Goal: Transaction & Acquisition: Purchase product/service

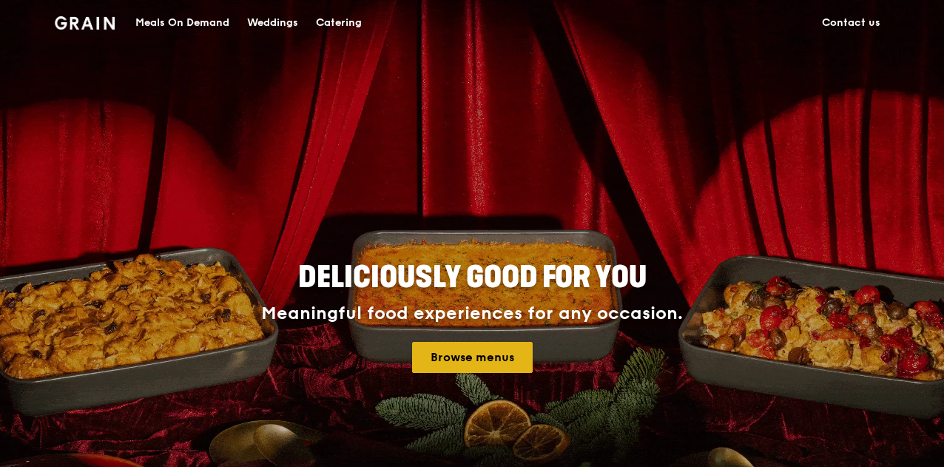
click at [456, 358] on link "Browse menus" at bounding box center [472, 357] width 121 height 31
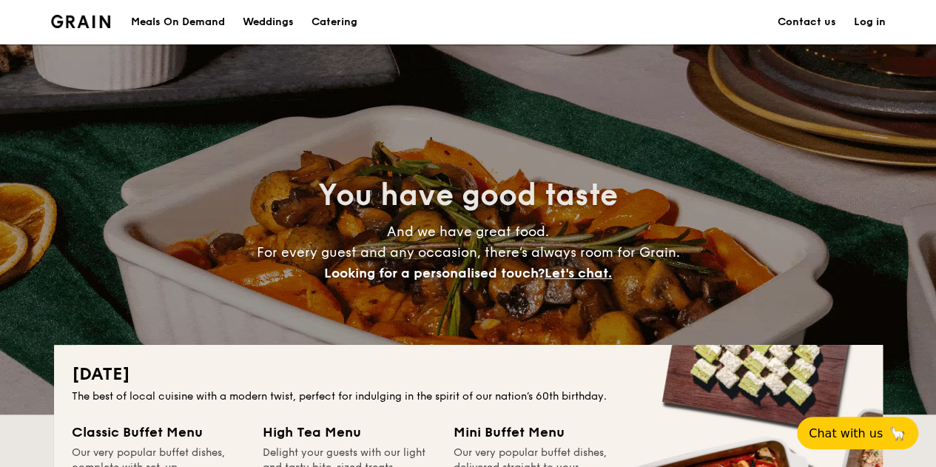
click at [161, 17] on div "Meals On Demand" at bounding box center [178, 22] width 94 height 44
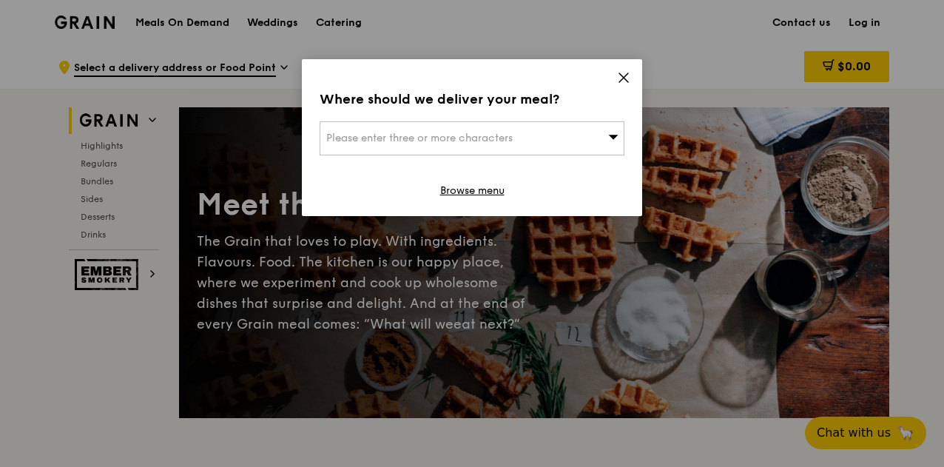
click at [565, 134] on div "Please enter three or more characters" at bounding box center [471, 138] width 305 height 34
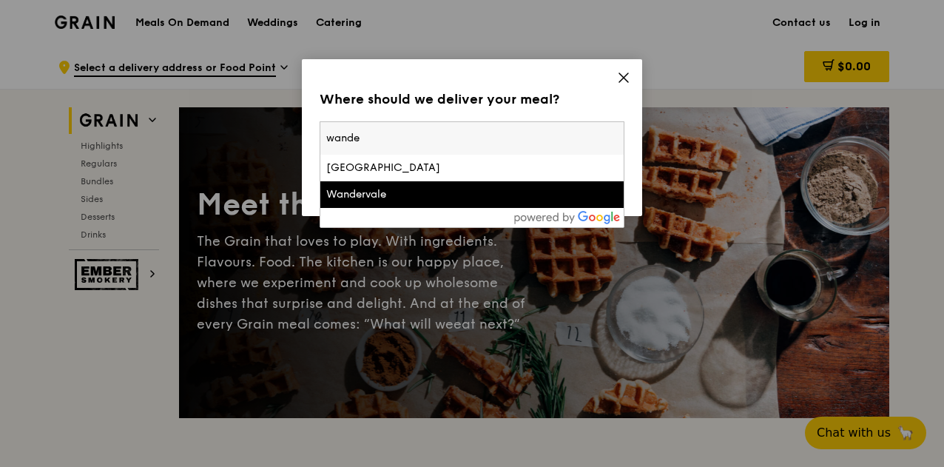
type input "wande"
click at [434, 205] on li "Wandervale" at bounding box center [471, 194] width 303 height 27
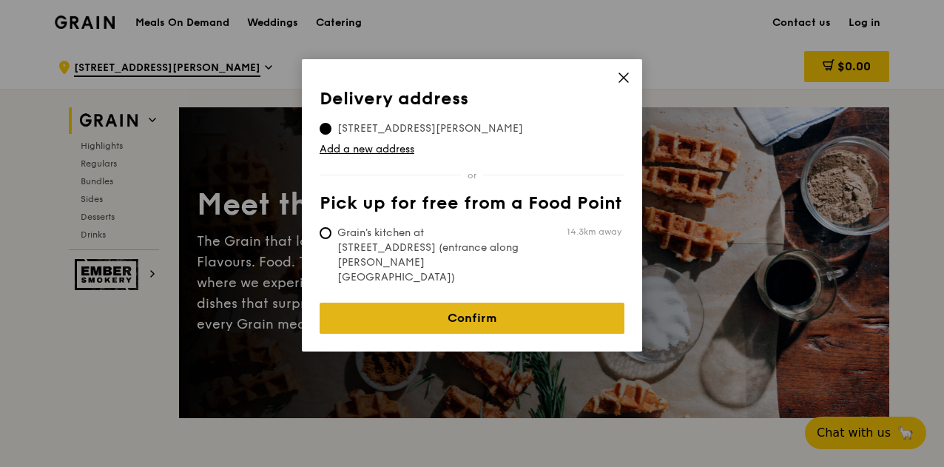
click at [396, 302] on link "Confirm" at bounding box center [471, 317] width 305 height 31
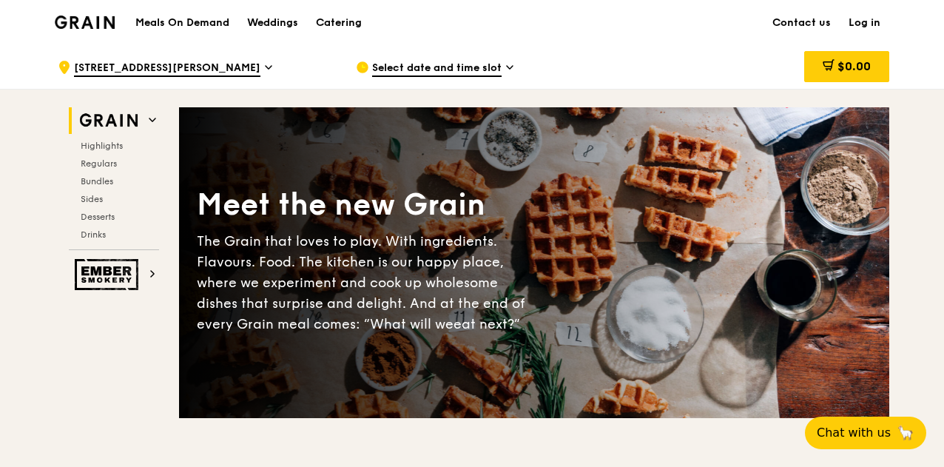
click at [485, 67] on span "Select date and time slot" at bounding box center [436, 69] width 129 height 16
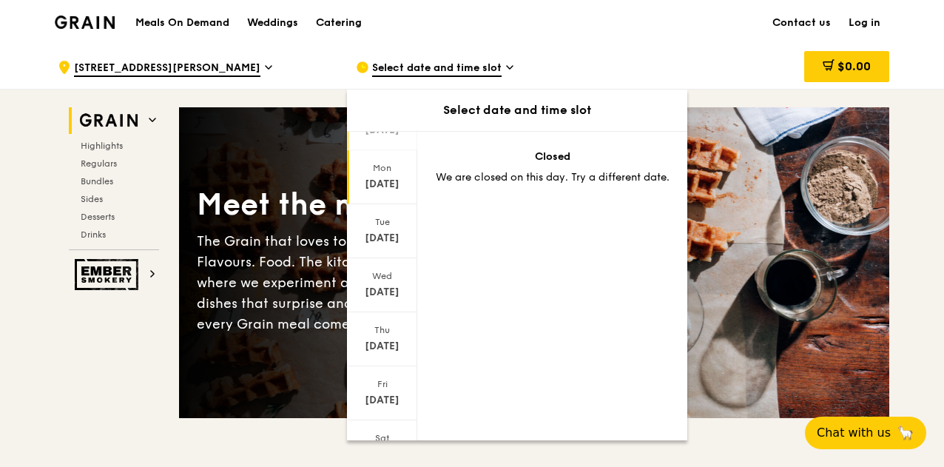
scroll to position [143, 0]
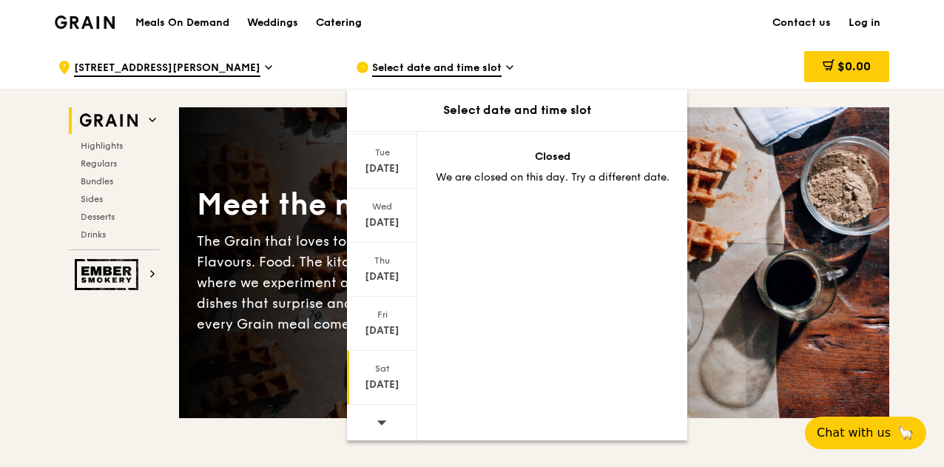
click at [380, 359] on div "Sat Aug 23" at bounding box center [382, 378] width 70 height 54
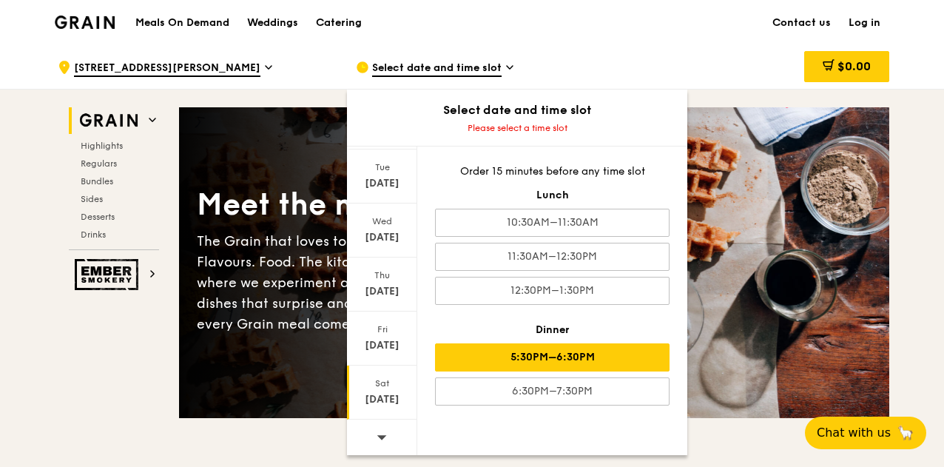
click at [607, 349] on div "5:30PM–6:30PM" at bounding box center [552, 357] width 234 height 28
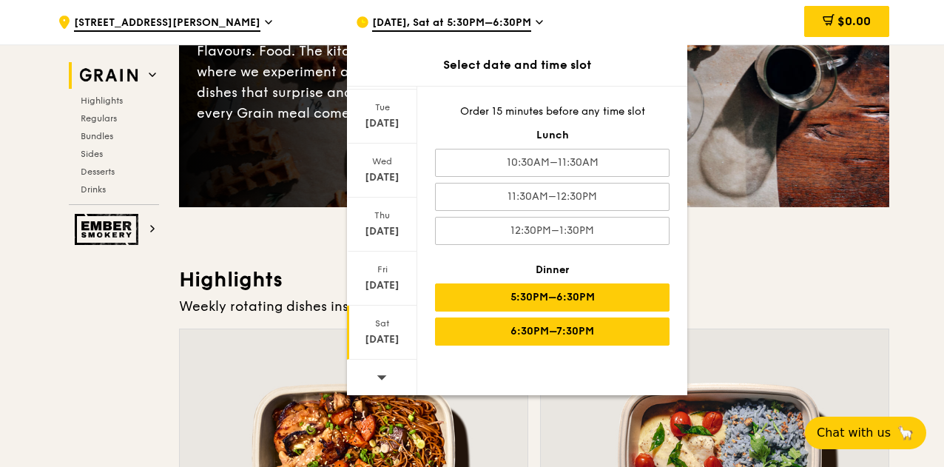
scroll to position [222, 0]
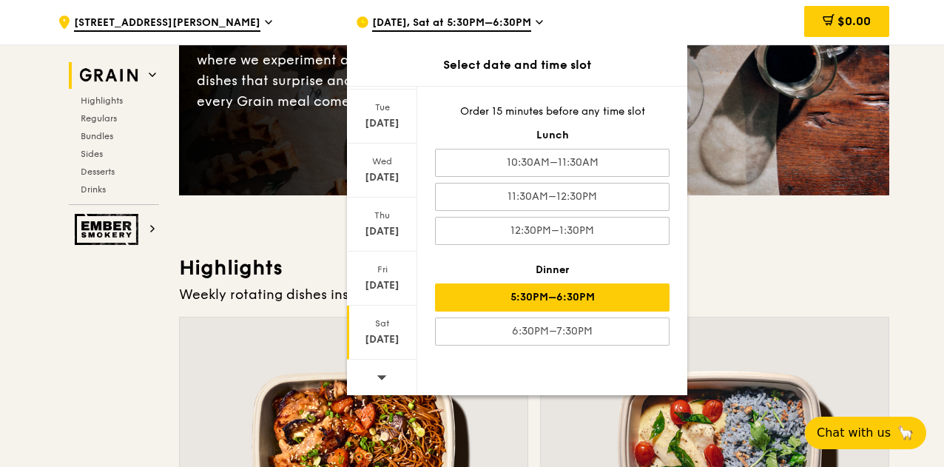
click at [618, 288] on div "5:30PM–6:30PM" at bounding box center [552, 297] width 234 height 28
click at [728, 279] on h3 "Highlights" at bounding box center [534, 267] width 710 height 27
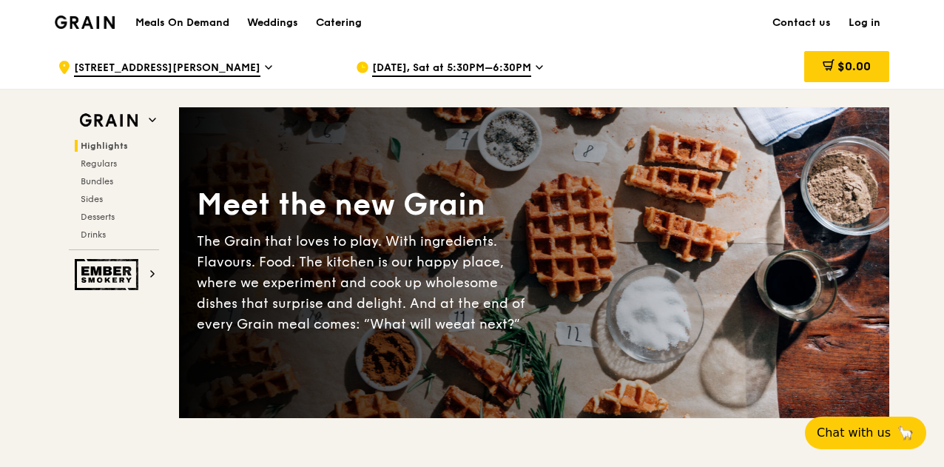
scroll to position [0, 0]
click at [341, 24] on div "Catering" at bounding box center [339, 23] width 46 height 44
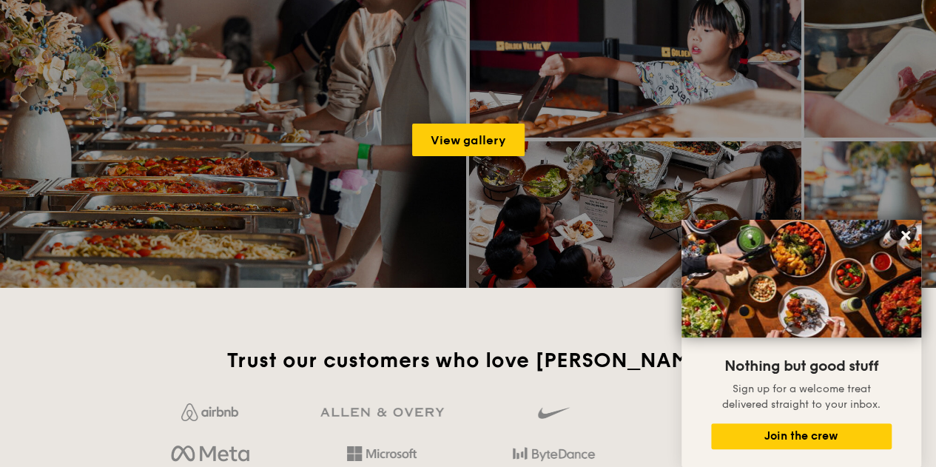
scroll to position [2588, 0]
